Goal: Go to known website: Go to known website

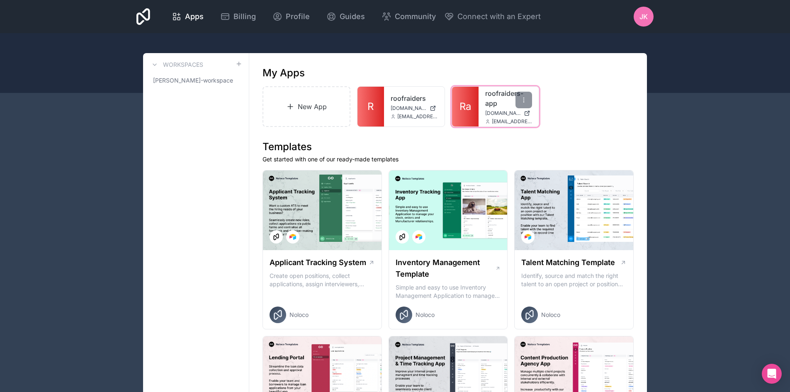
click at [464, 115] on link "Ra" at bounding box center [465, 107] width 27 height 40
click at [467, 112] on span "Ra" at bounding box center [465, 106] width 12 height 13
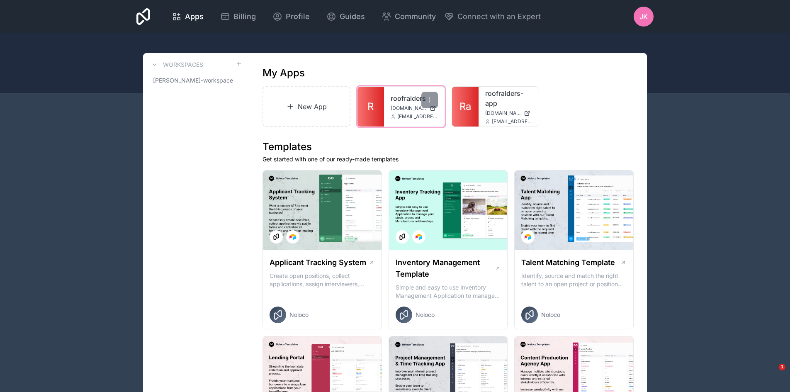
click at [376, 118] on link "R" at bounding box center [370, 107] width 27 height 40
click at [368, 120] on link "R" at bounding box center [370, 107] width 27 height 40
click at [375, 114] on link "R" at bounding box center [370, 107] width 27 height 40
